Goal: Information Seeking & Learning: Learn about a topic

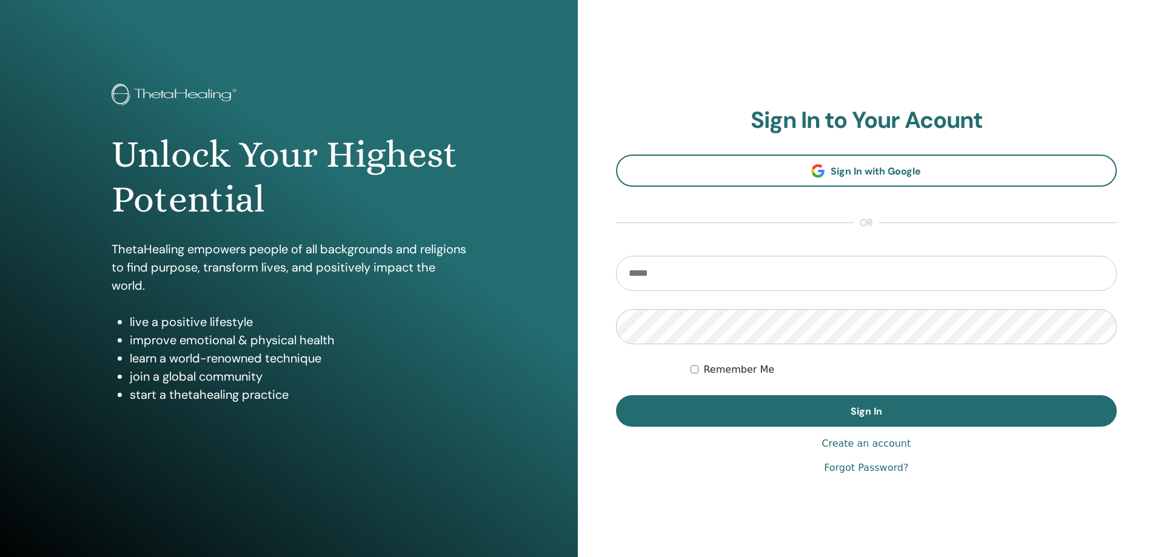
click at [687, 273] on input "email" at bounding box center [867, 273] width 502 height 35
type input "**********"
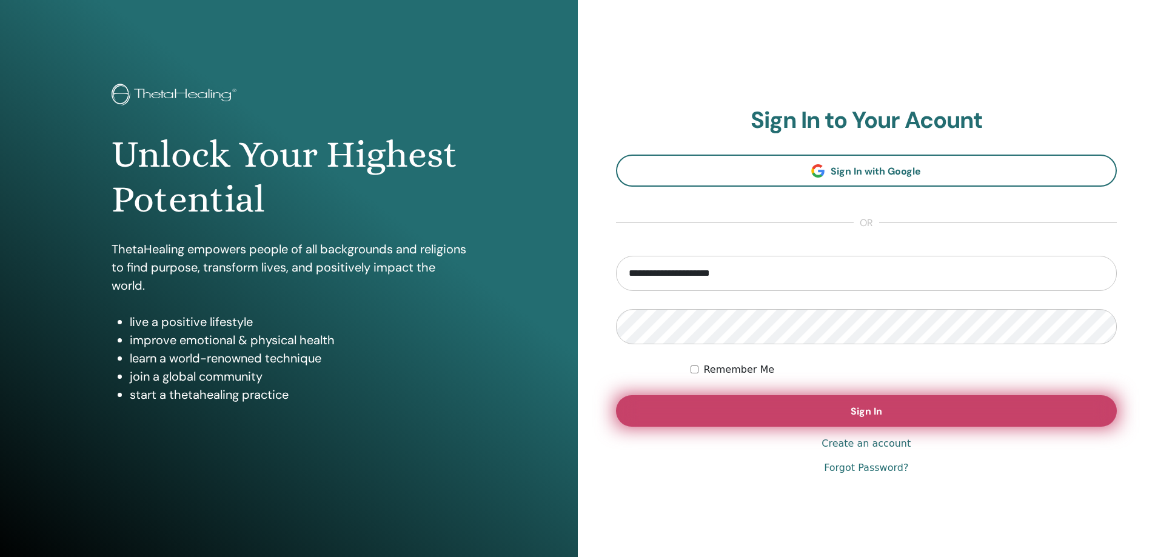
click at [805, 412] on button "Sign In" at bounding box center [867, 411] width 502 height 32
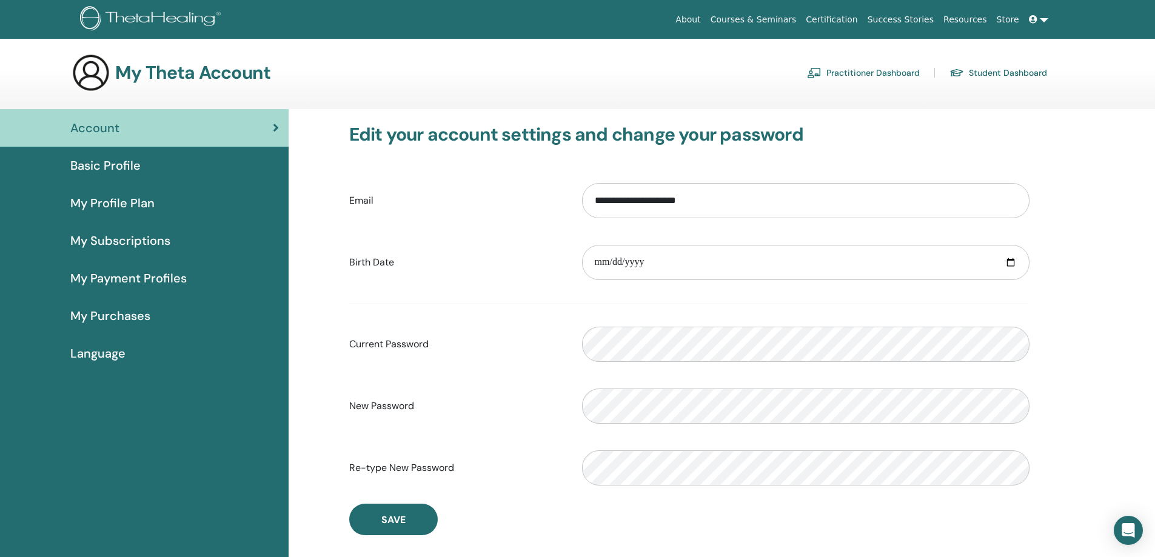
click at [492, 352] on label "Current Password" at bounding box center [456, 344] width 233 height 23
click at [545, 366] on div "Current Password Please enter a valid password" at bounding box center [689, 344] width 699 height 52
click at [267, 241] on div "My Subscriptions" at bounding box center [144, 241] width 269 height 18
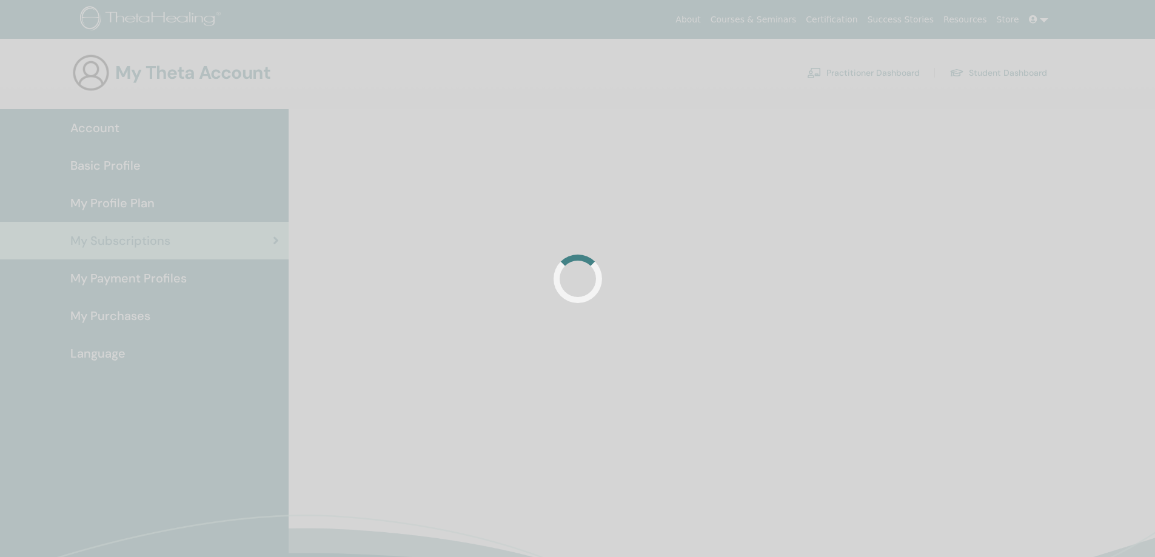
click at [168, 276] on div "Account Basic Profile My Profile Plan My Subscriptions My Payment Profiles My P…" at bounding box center [577, 372] width 1155 height 527
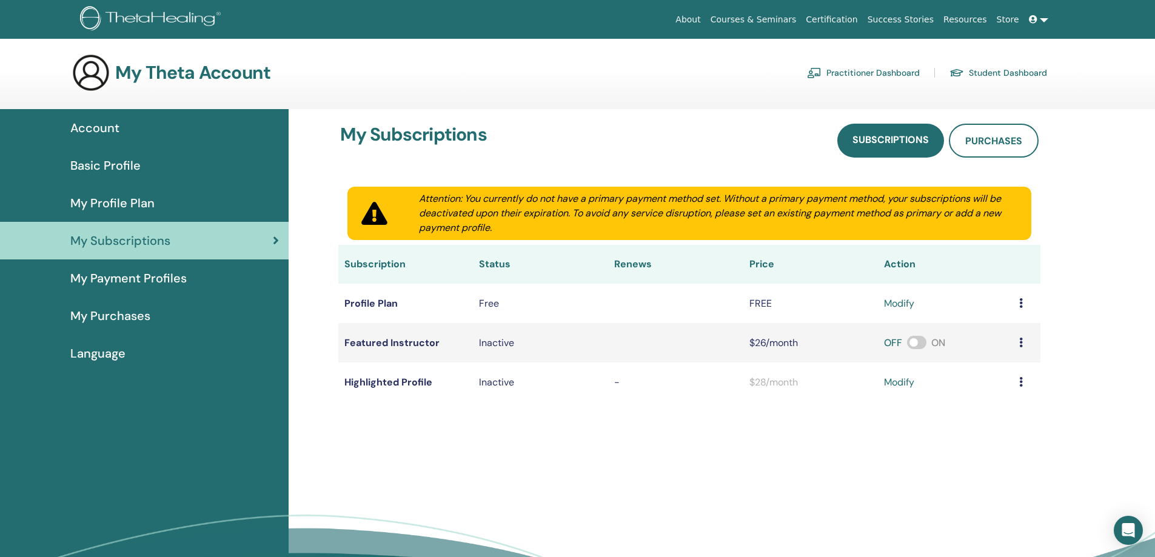
click at [149, 198] on span "My Profile Plan" at bounding box center [112, 203] width 84 height 18
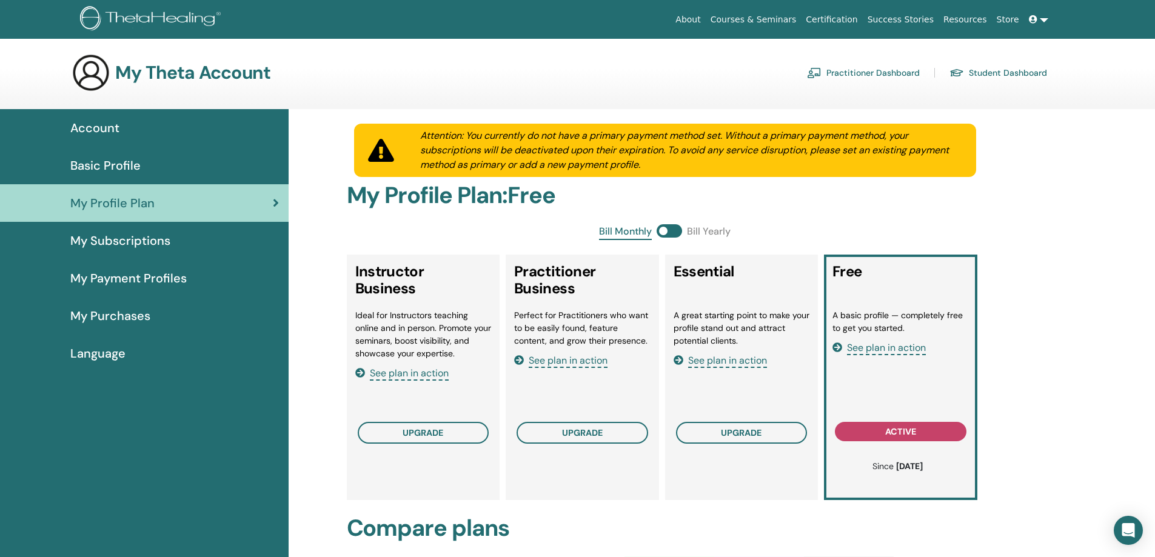
click at [148, 165] on div "Basic Profile" at bounding box center [144, 165] width 269 height 18
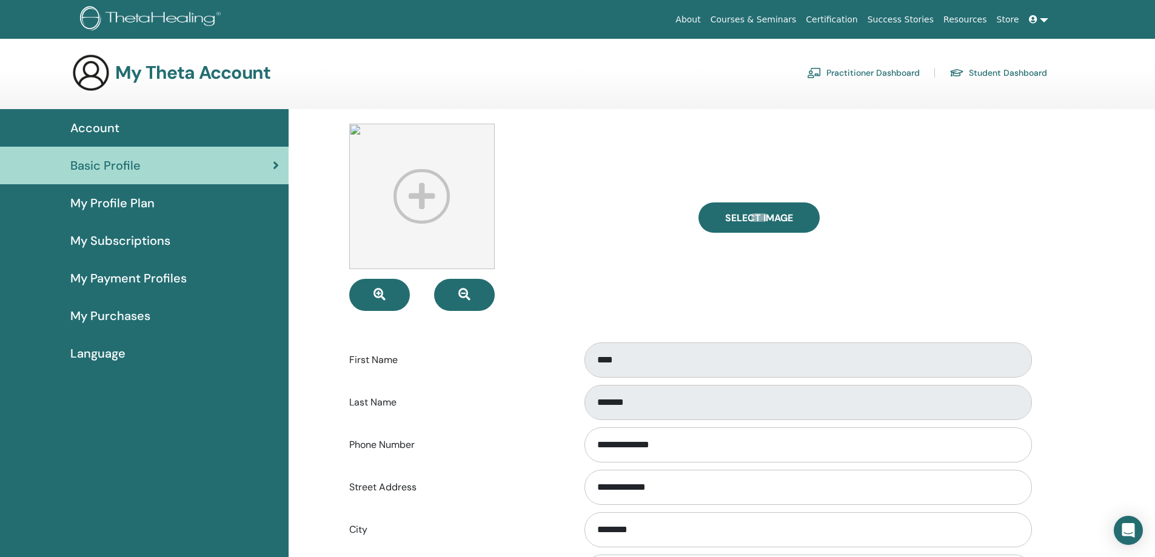
click at [97, 130] on span "Account" at bounding box center [94, 128] width 49 height 18
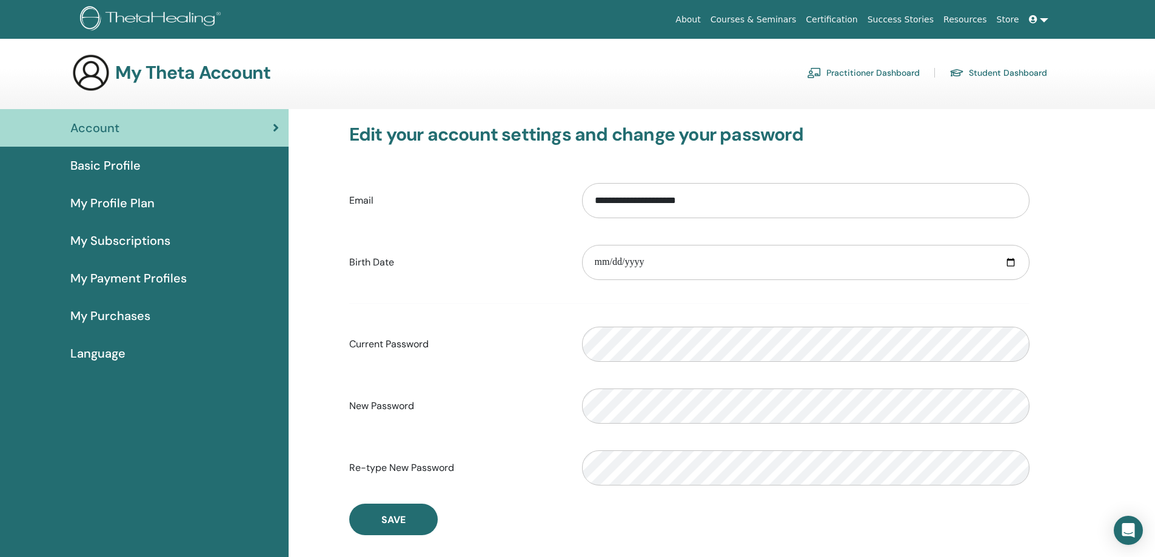
click at [132, 317] on span "My Purchases" at bounding box center [110, 316] width 80 height 18
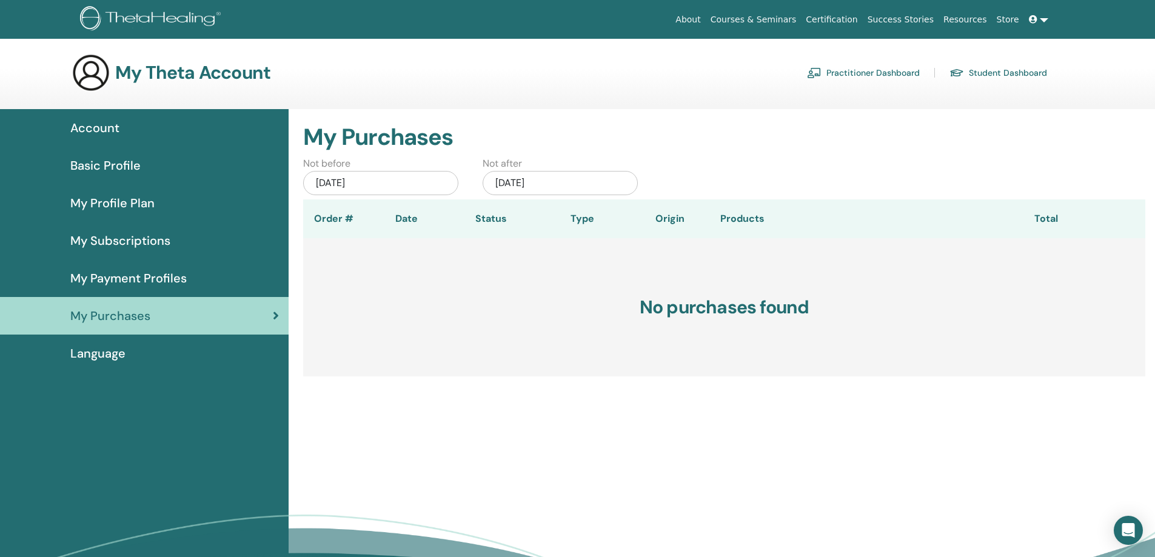
click at [866, 72] on link "Practitioner Dashboard" at bounding box center [863, 72] width 113 height 19
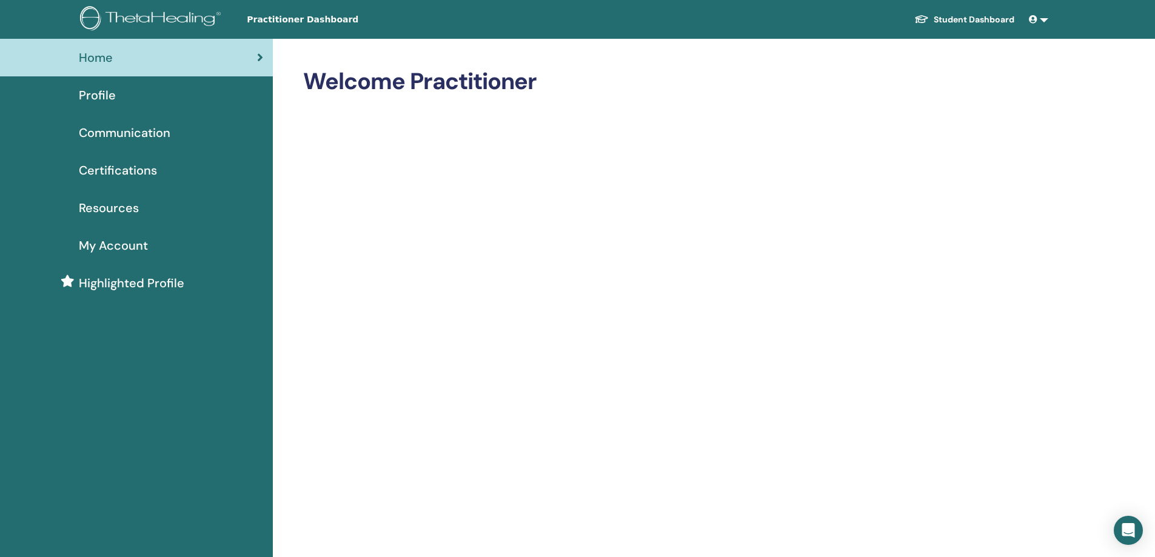
click at [1049, 22] on link at bounding box center [1038, 19] width 29 height 22
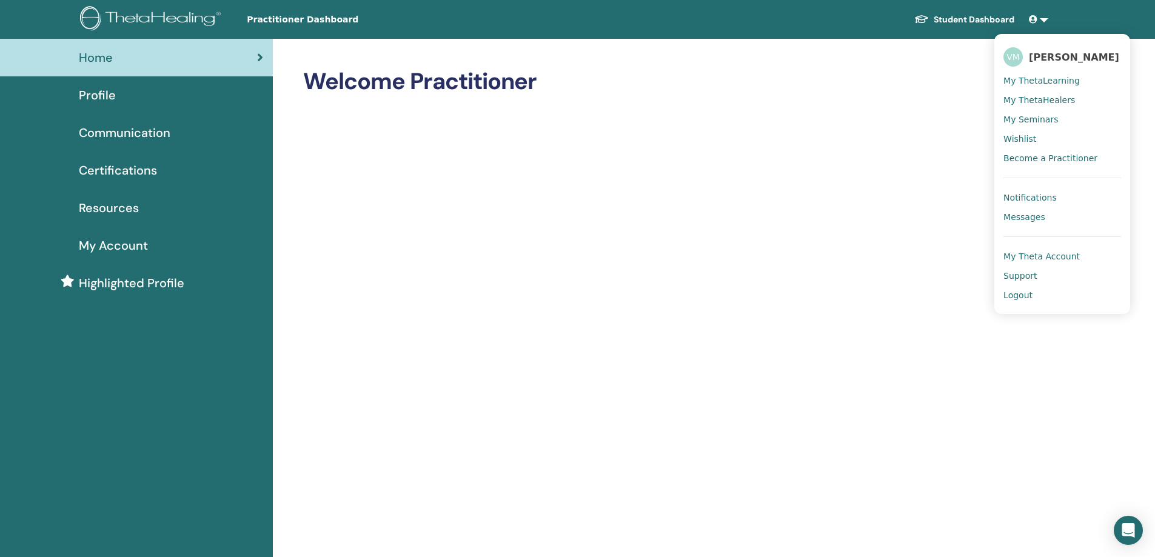
click at [1046, 200] on span "Notifications" at bounding box center [1030, 197] width 53 height 11
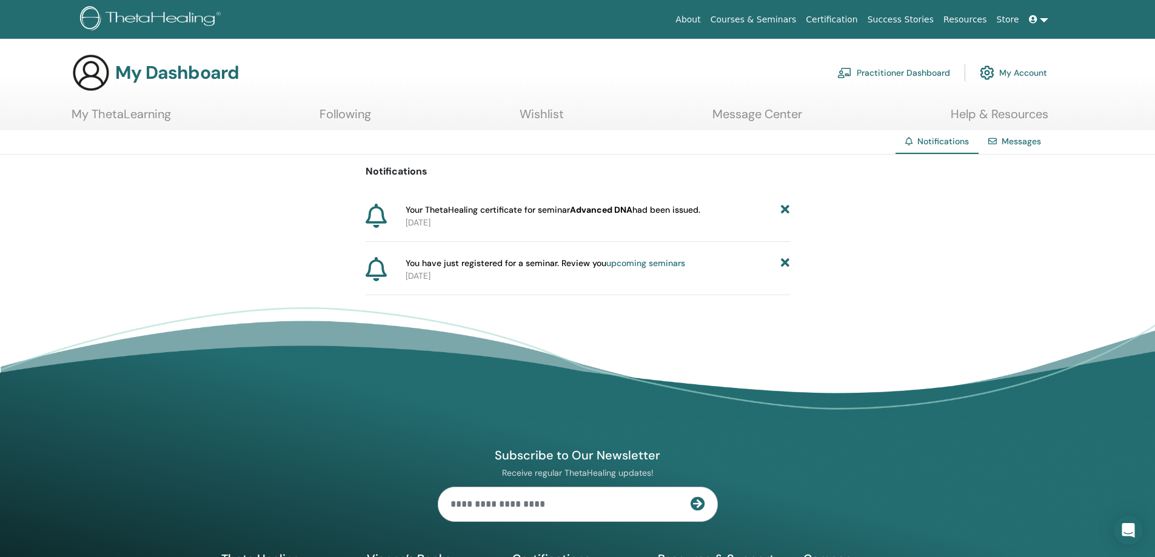
click at [362, 111] on link "Following" at bounding box center [346, 119] width 52 height 24
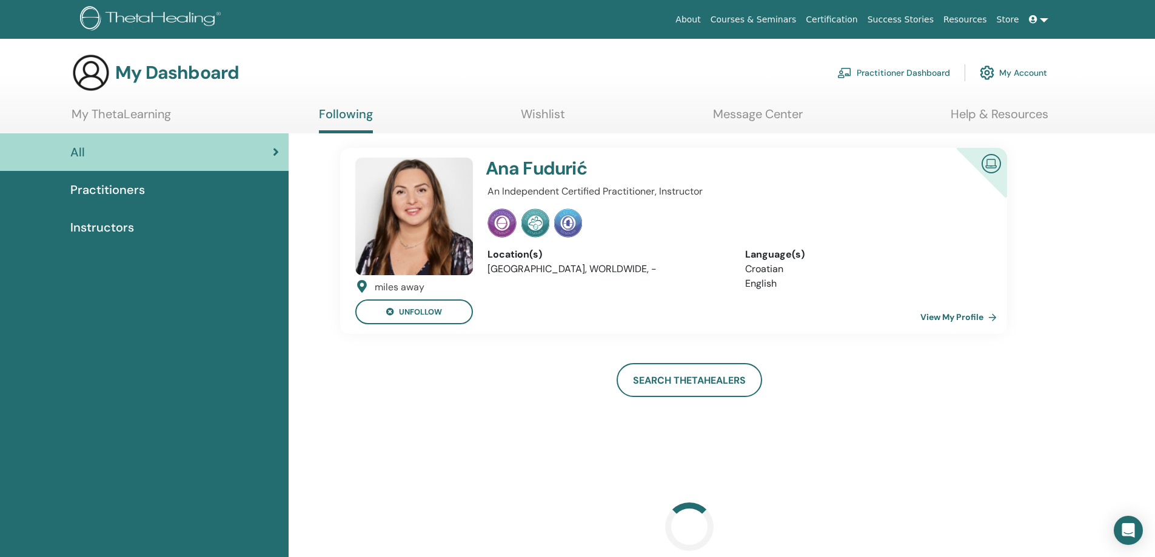
click at [172, 115] on ul "My ThetaLearning Following Wishlist Message Center Help & Resources" at bounding box center [560, 120] width 977 height 27
click at [118, 188] on span "Practitioners" at bounding box center [107, 190] width 75 height 18
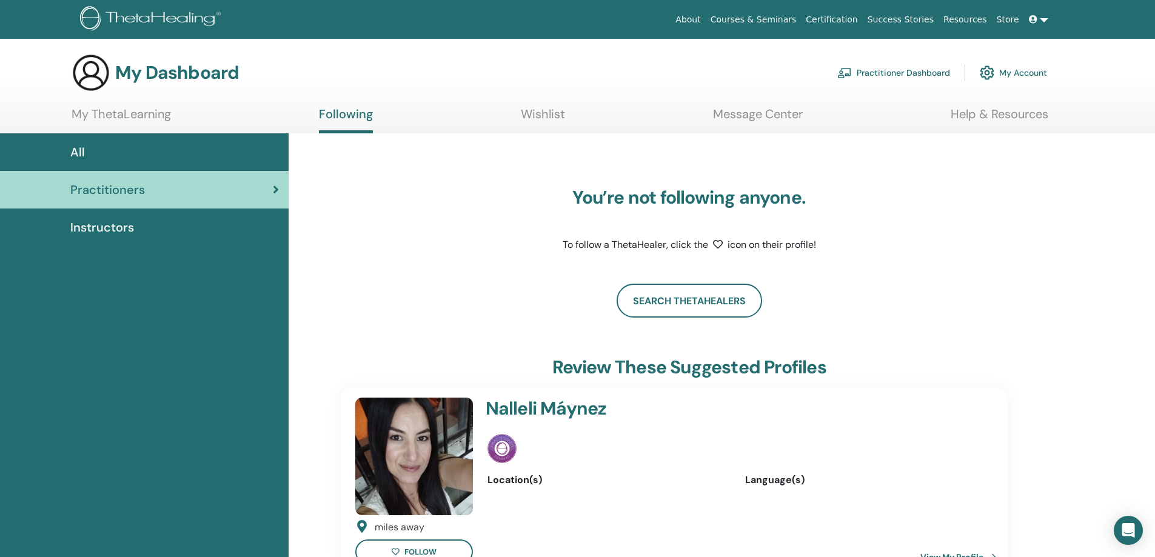
click at [112, 219] on span "Instructors" at bounding box center [102, 227] width 64 height 18
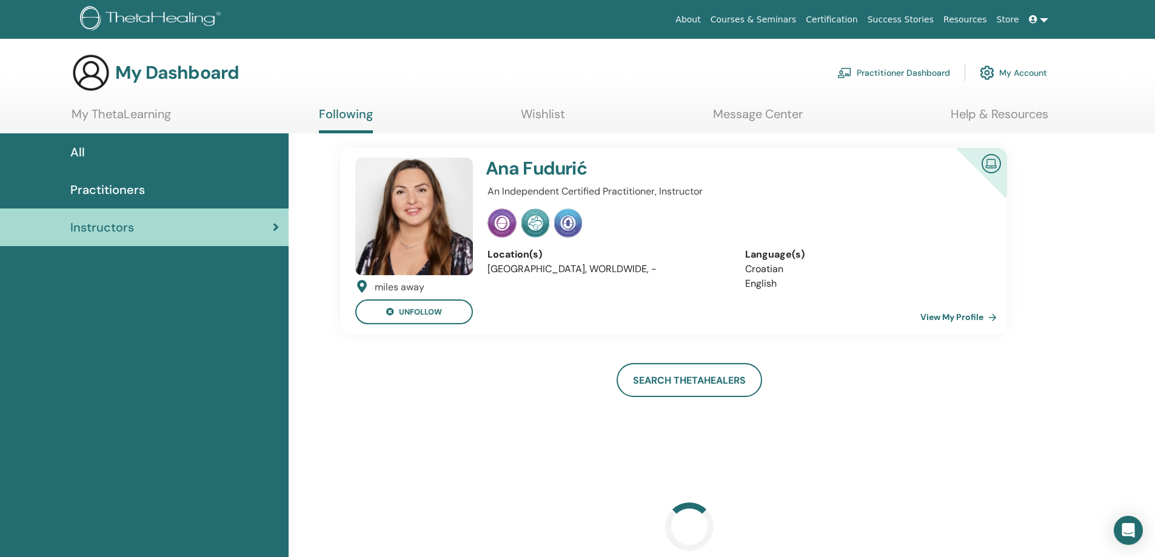
click at [118, 192] on span "Practitioners" at bounding box center [107, 190] width 75 height 18
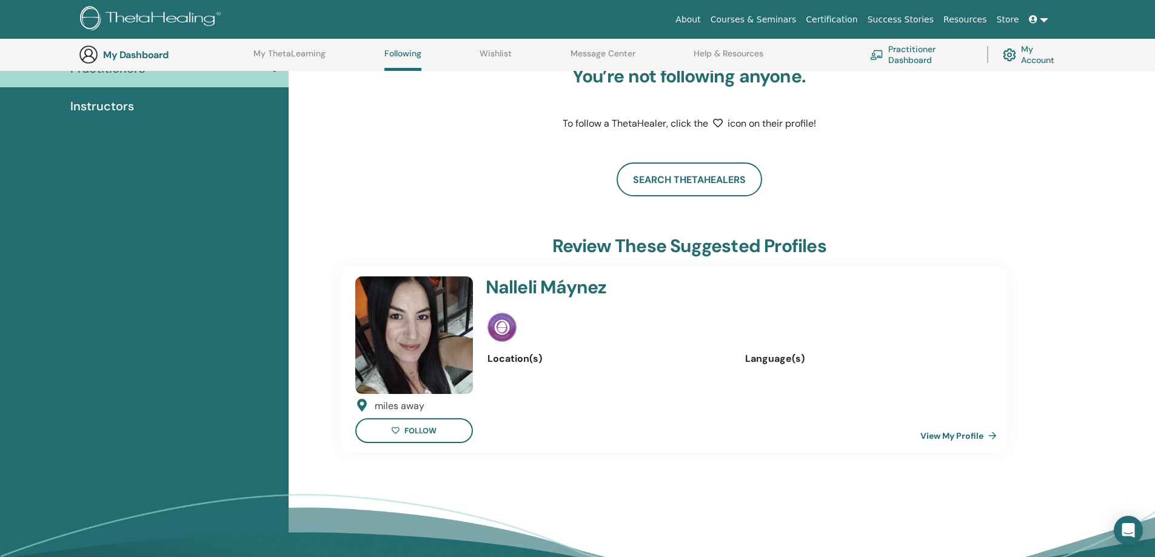
scroll to position [93, 0]
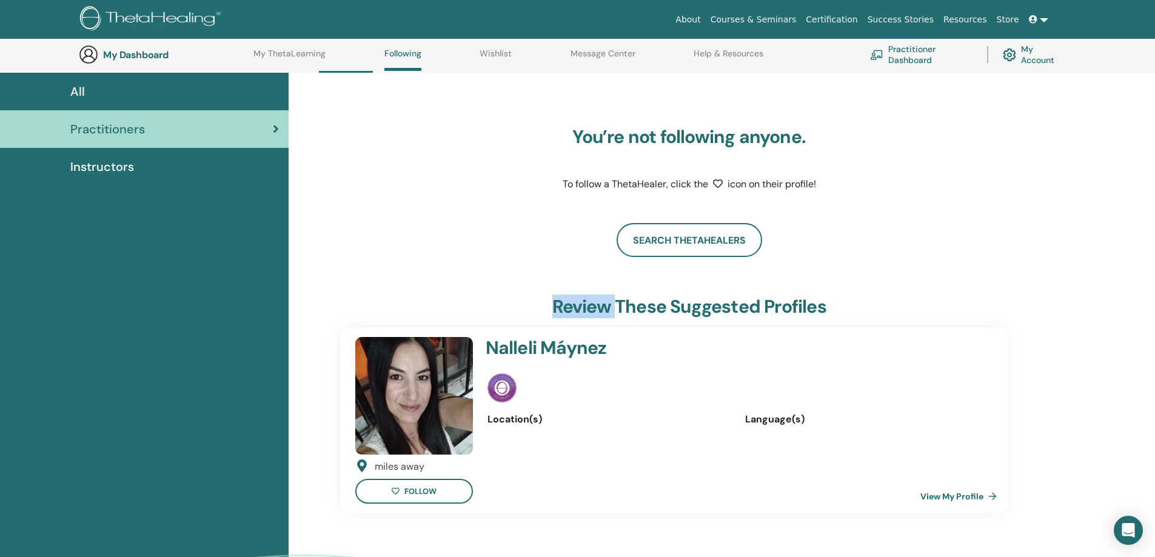
drag, startPoint x: 556, startPoint y: 302, endPoint x: 614, endPoint y: 303, distance: 58.8
click at [614, 303] on h3 "Review these suggested profiles" at bounding box center [690, 307] width 274 height 22
copy h3 "Review"
click at [611, 313] on h3 "Review these suggested profiles" at bounding box center [690, 307] width 274 height 22
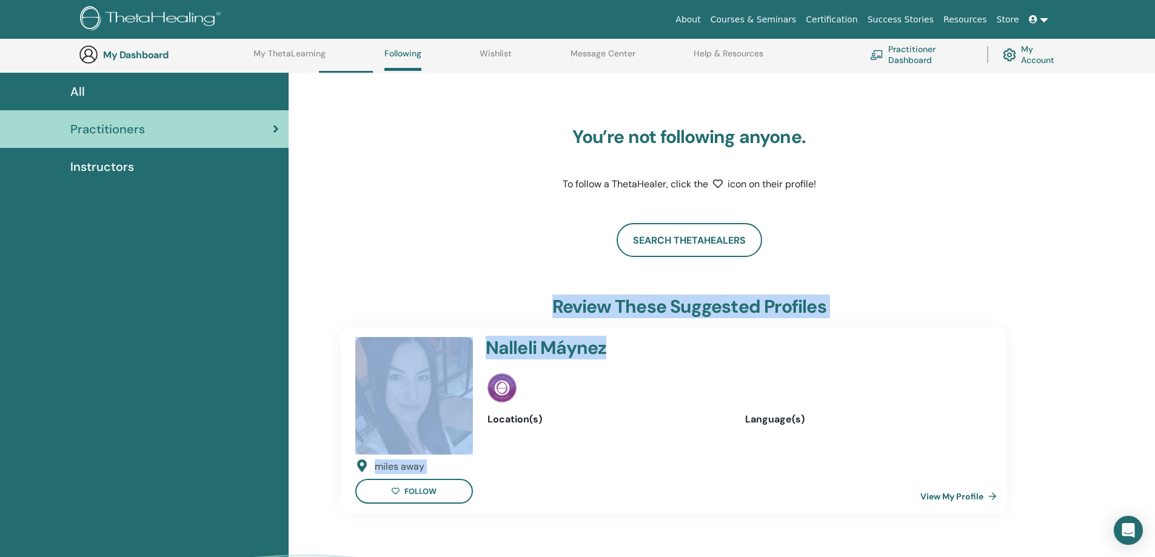
drag, startPoint x: 554, startPoint y: 306, endPoint x: 785, endPoint y: 314, distance: 231.2
click at [841, 326] on div "You’re not following anyone. To follow a ThetaHealer, click the icon on their p…" at bounding box center [689, 300] width 699 height 426
click at [748, 298] on h3 "Review these suggested profiles" at bounding box center [690, 307] width 274 height 22
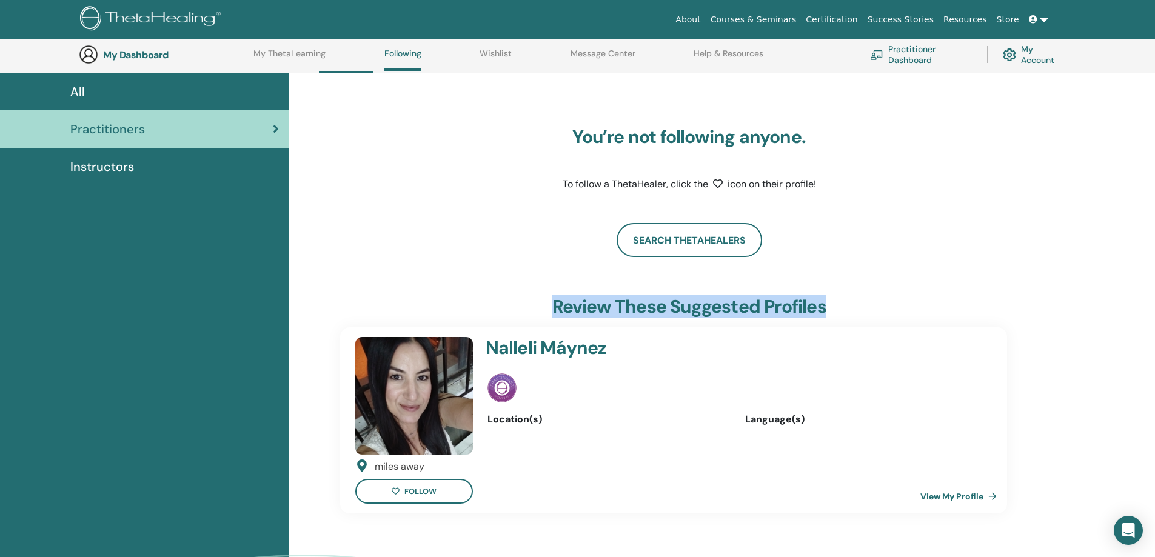
drag, startPoint x: 562, startPoint y: 305, endPoint x: 777, endPoint y: 312, distance: 214.8
click at [832, 312] on div "Review these suggested profiles" at bounding box center [689, 309] width 699 height 27
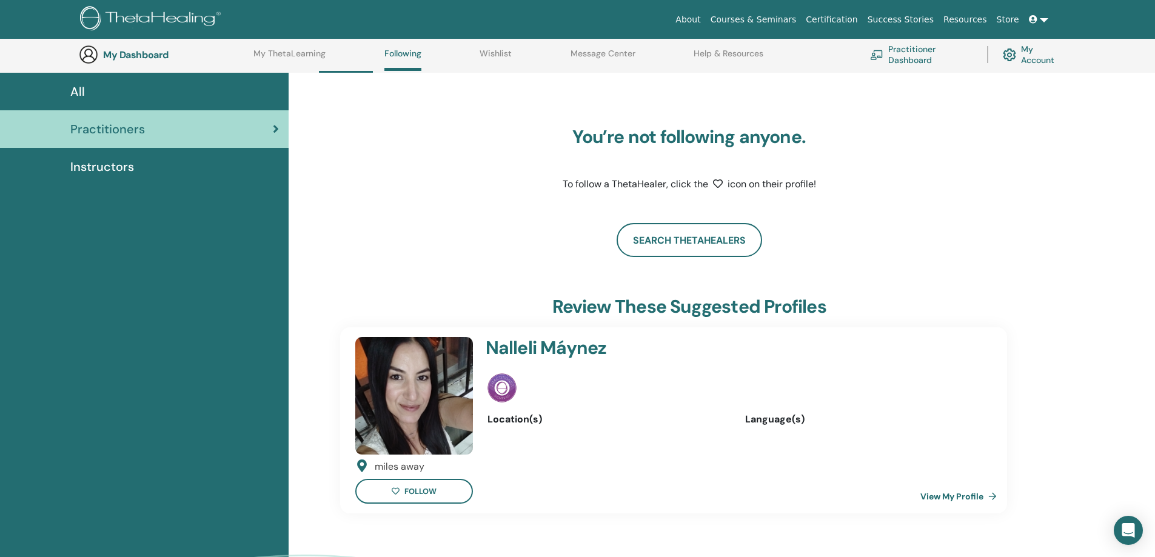
click at [691, 424] on div "Location(s)" at bounding box center [608, 419] width 240 height 15
click at [434, 410] on img at bounding box center [414, 396] width 118 height 118
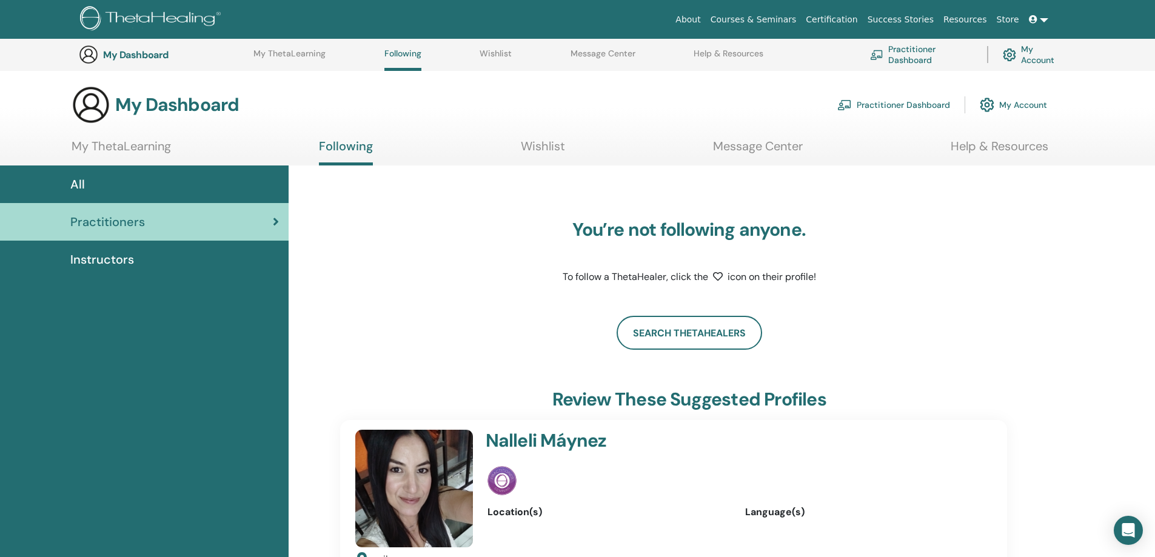
scroll to position [93, 0]
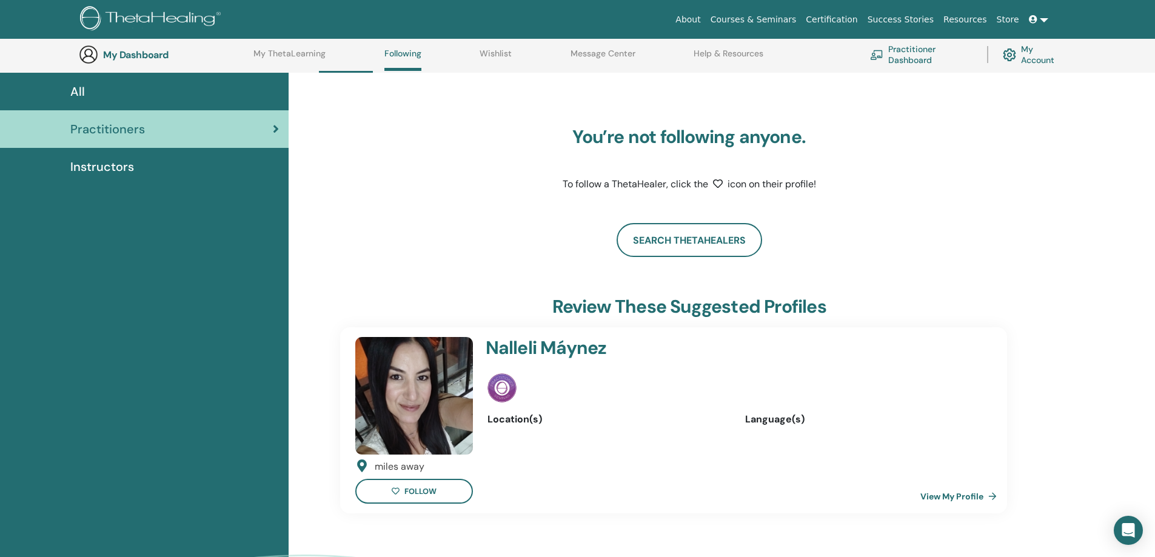
click at [415, 386] on img at bounding box center [414, 396] width 118 height 118
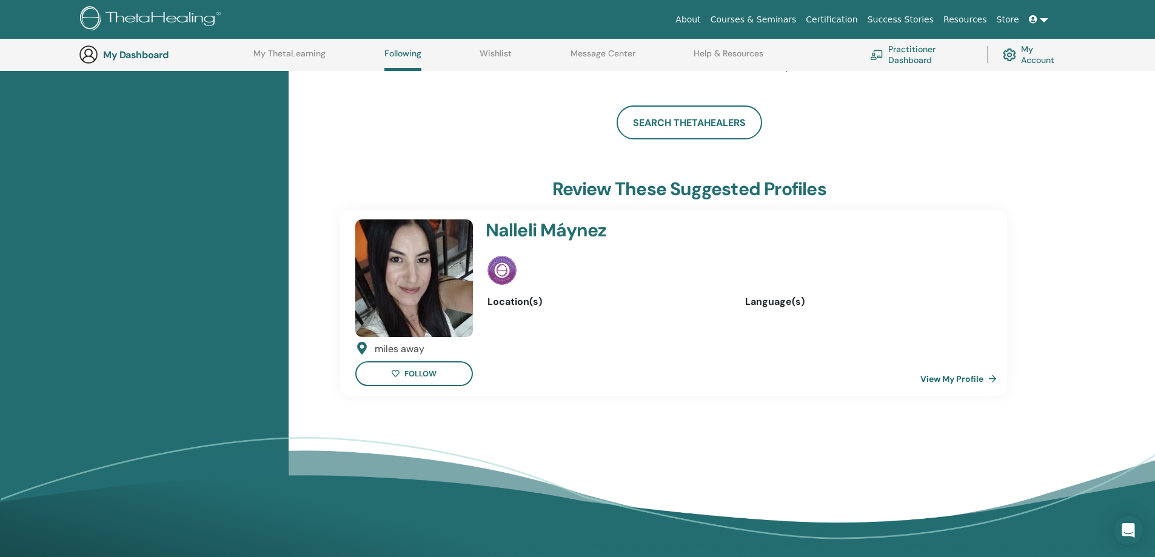
scroll to position [214, 0]
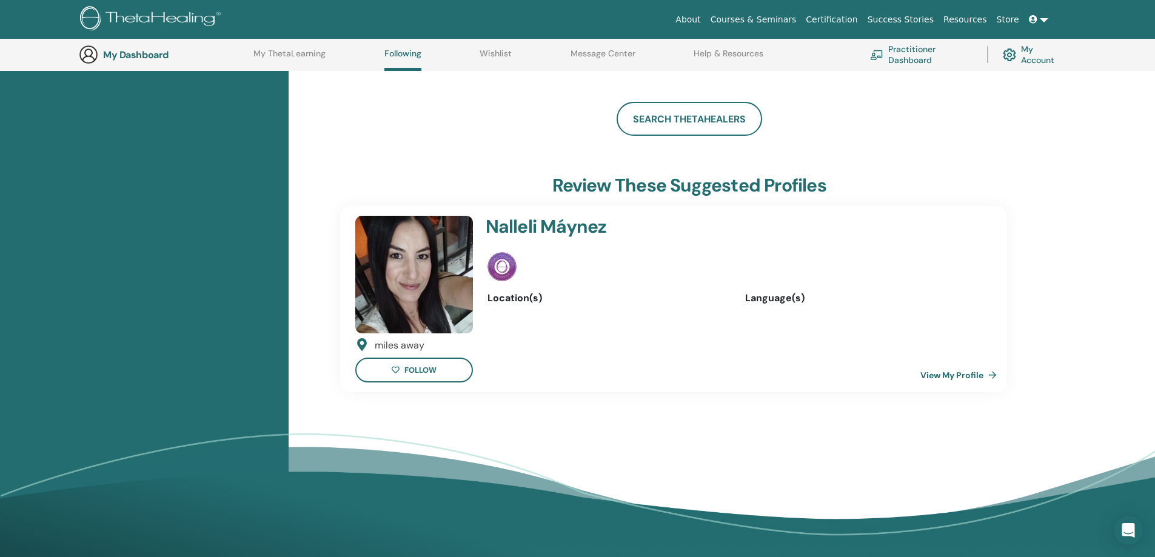
click at [970, 377] on link "View My Profile" at bounding box center [961, 375] width 81 height 24
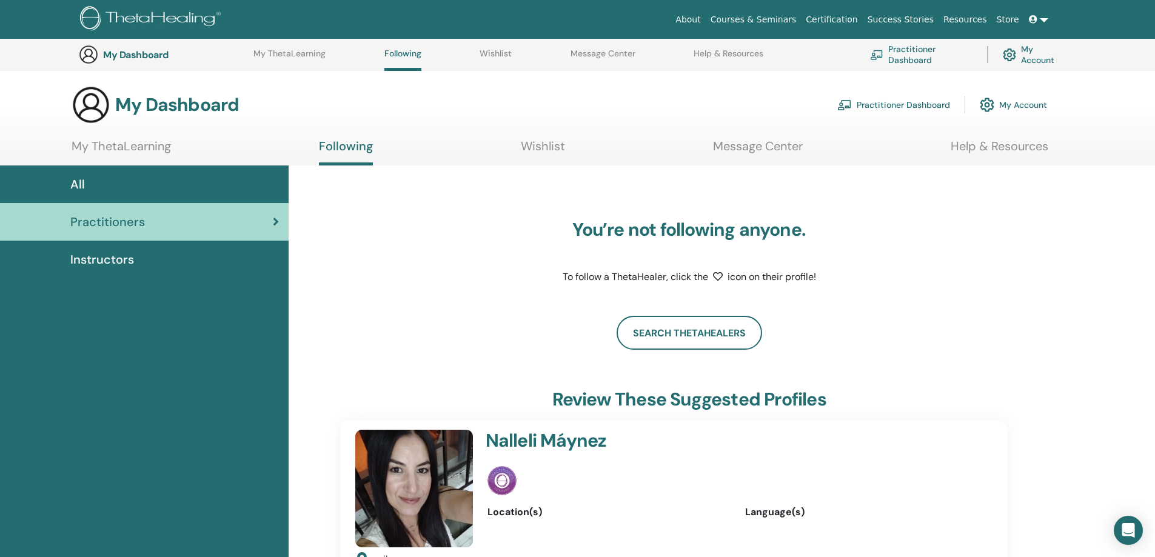
scroll to position [214, 0]
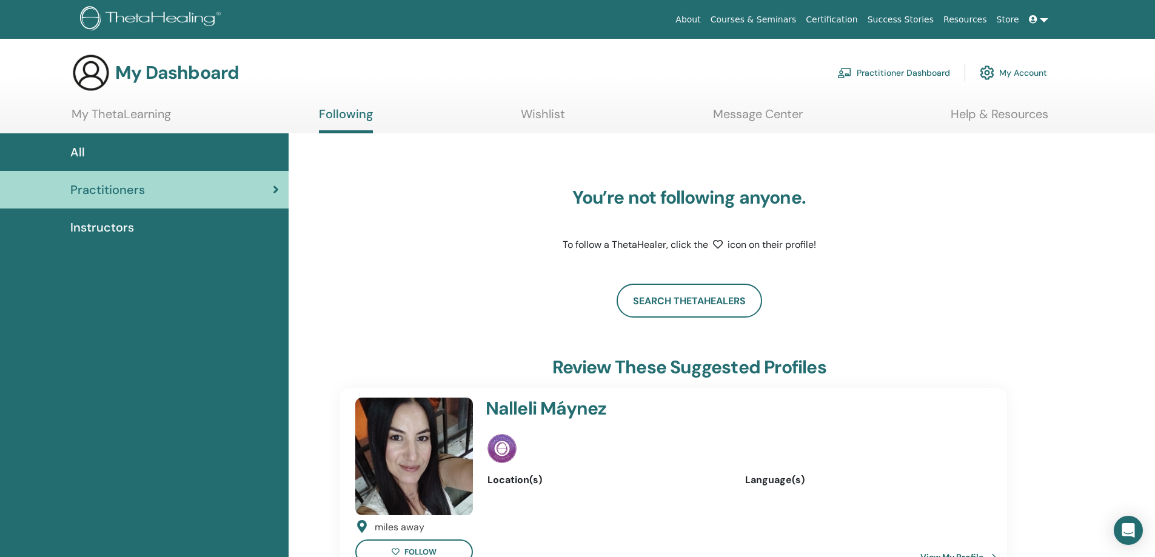
click at [790, 21] on link "Courses & Seminars" at bounding box center [754, 19] width 96 height 22
